Goal: Find specific page/section: Find specific page/section

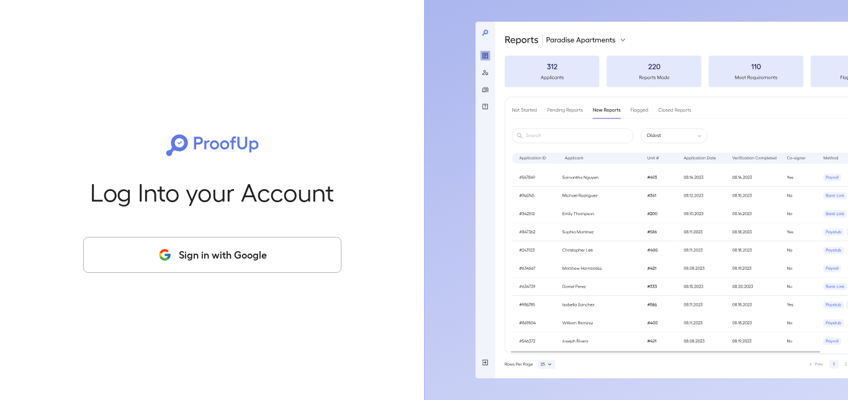
click at [171, 250] on icon "button" at bounding box center [165, 255] width 16 height 15
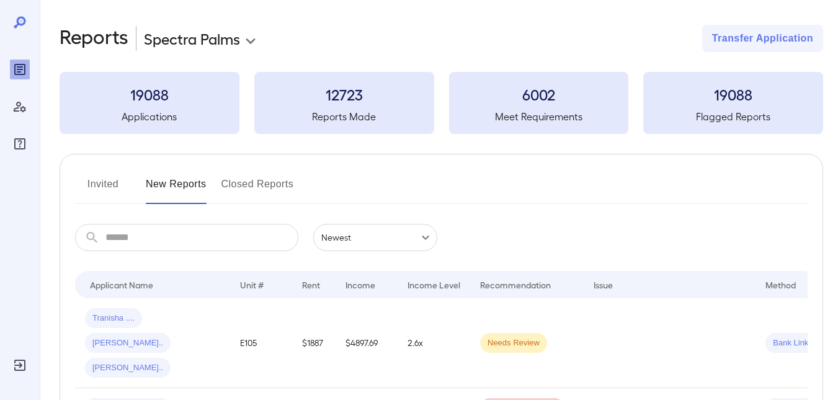
click at [109, 186] on button "Invited" at bounding box center [103, 189] width 56 height 30
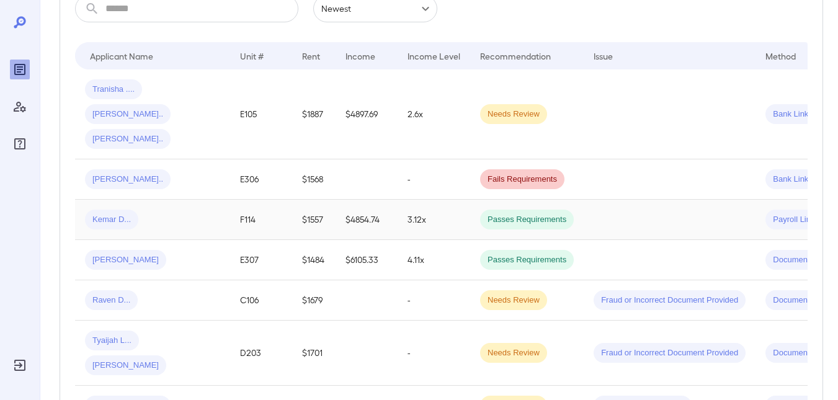
scroll to position [248, 0]
